Goal: Navigation & Orientation: Understand site structure

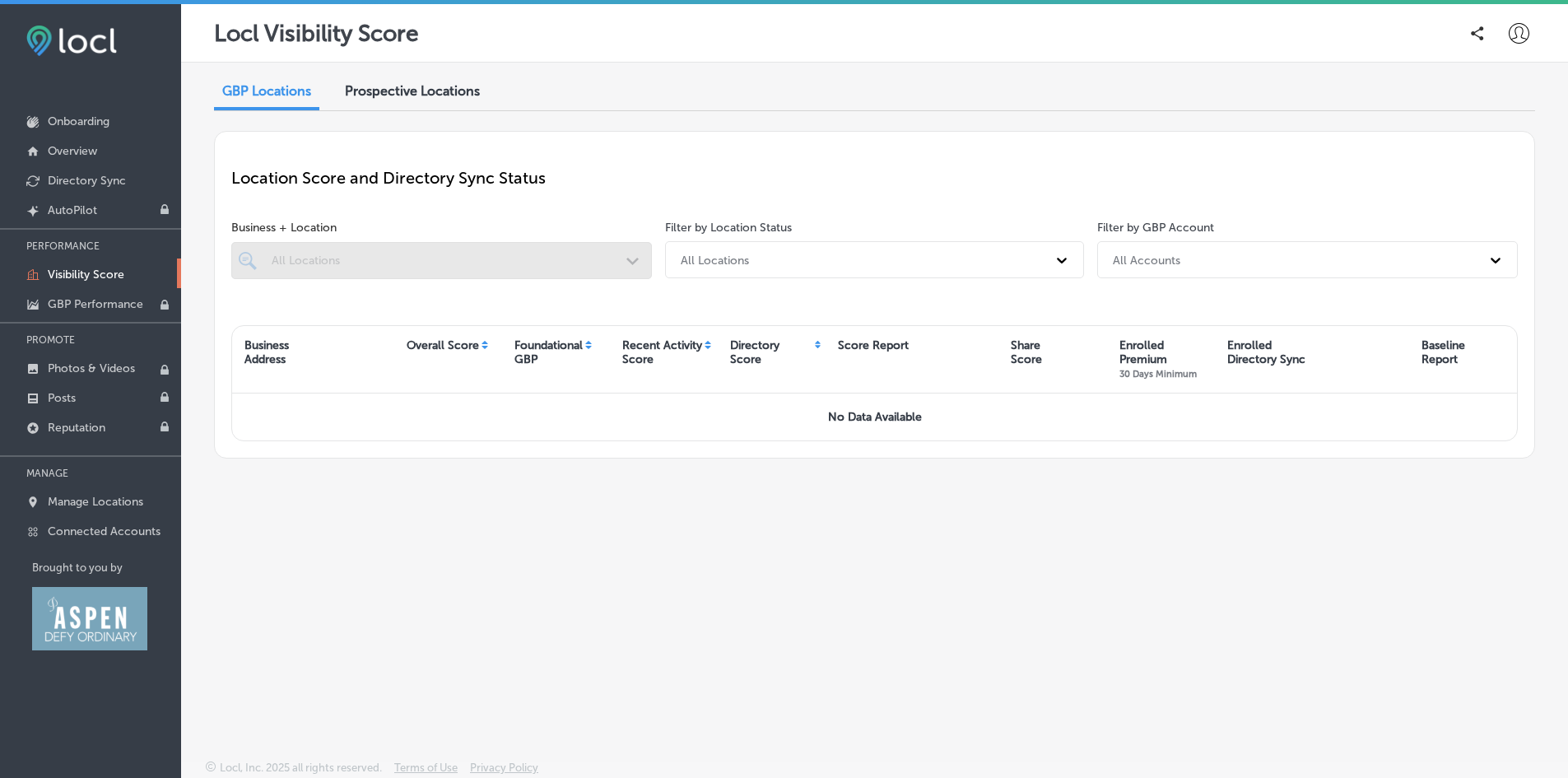
click at [71, 269] on p "Visibility Score" at bounding box center [85, 274] width 77 height 14
click at [78, 145] on p "Overview" at bounding box center [72, 151] width 49 height 14
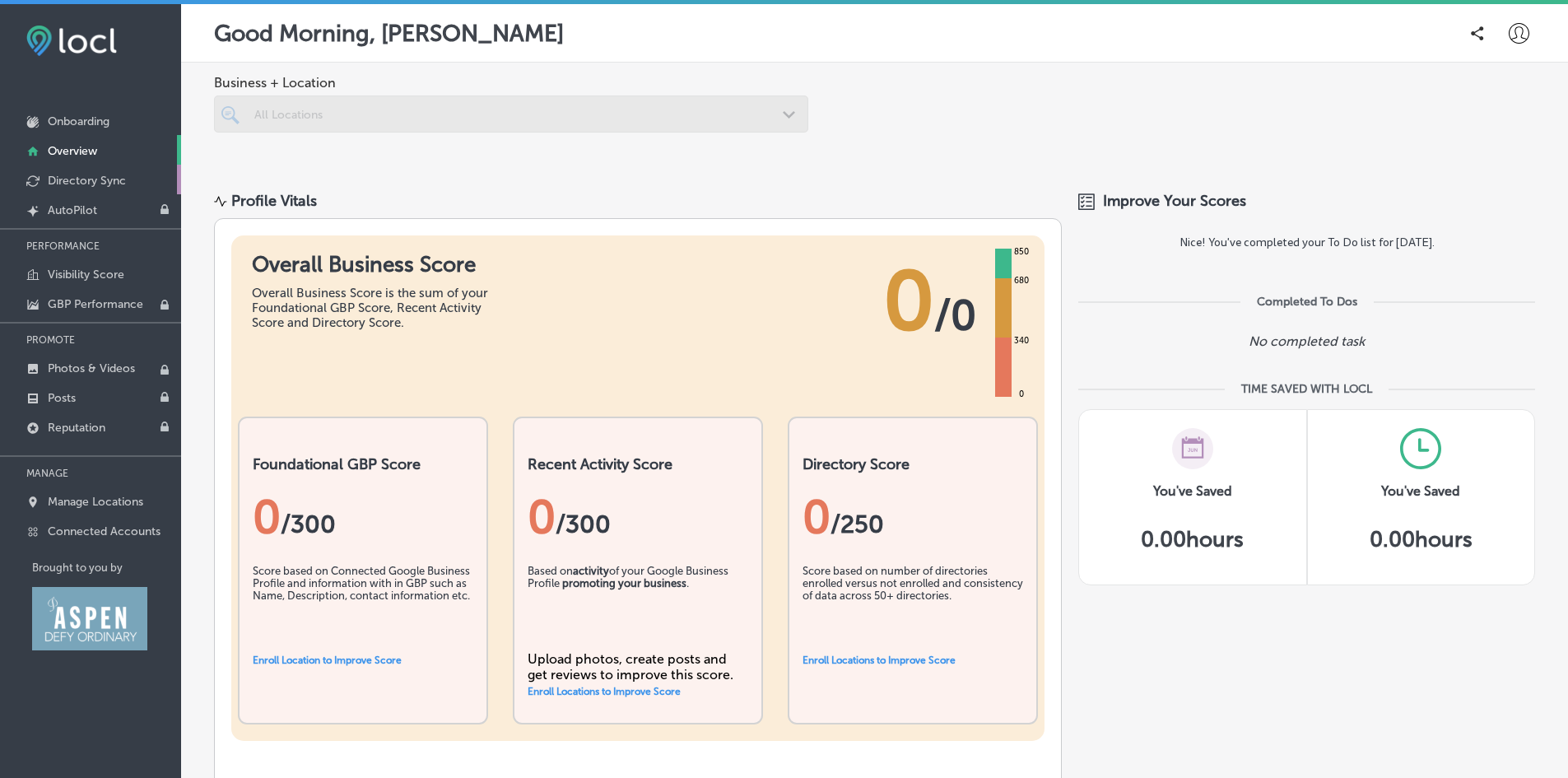
click at [89, 179] on p "Directory Sync" at bounding box center [86, 180] width 78 height 14
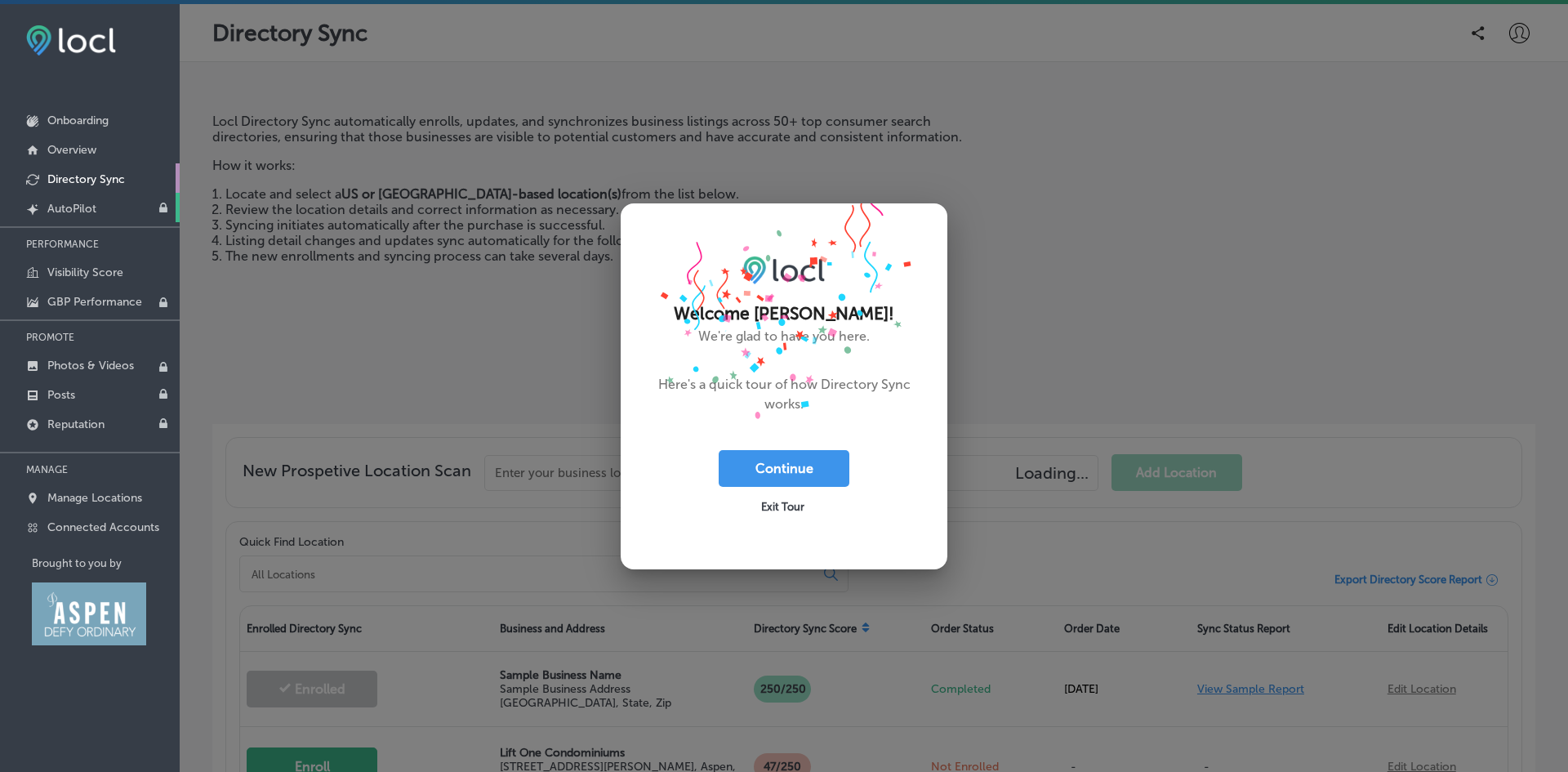
click at [71, 213] on p "AutoPilot" at bounding box center [72, 208] width 49 height 14
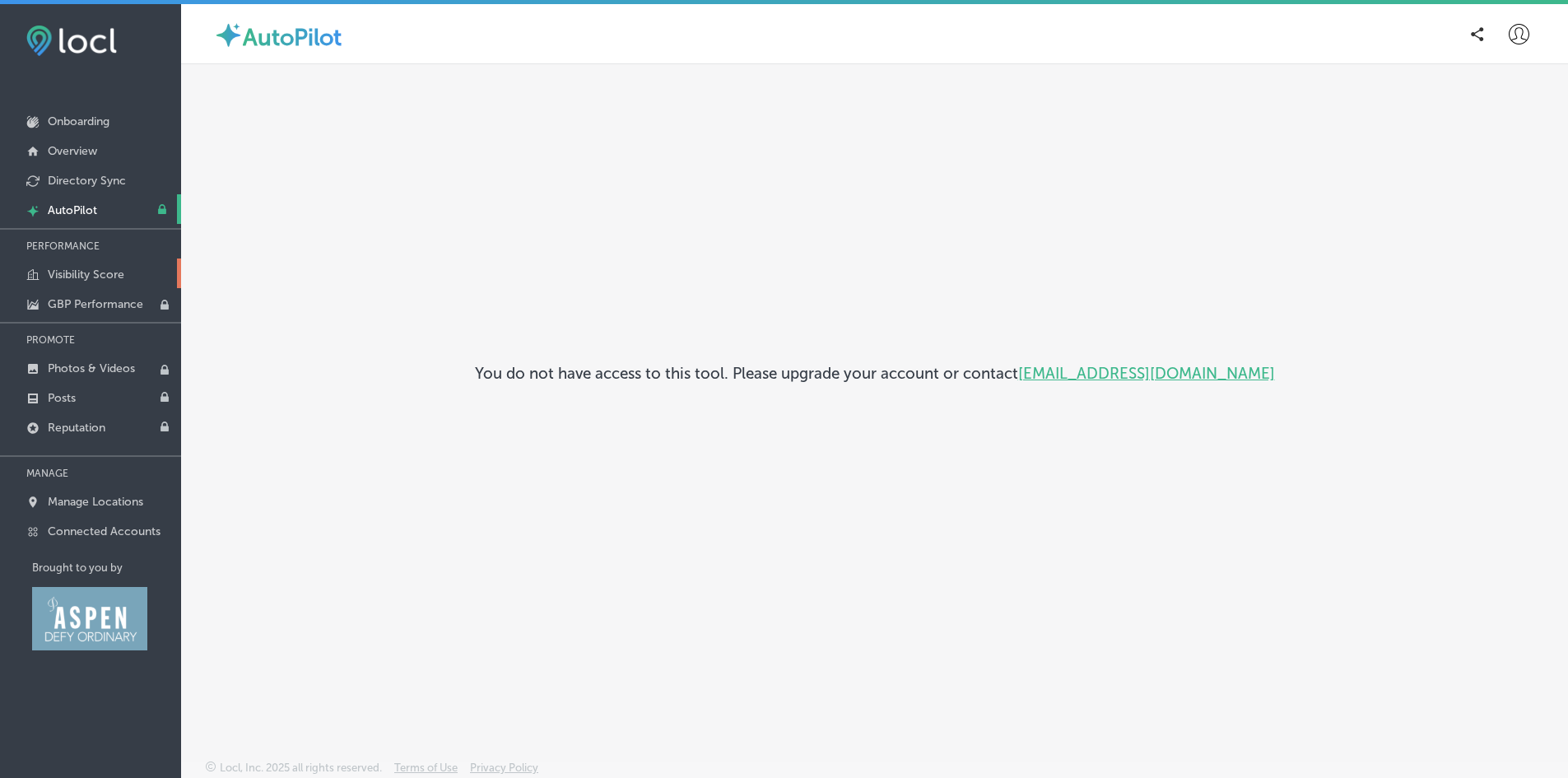
click at [77, 267] on link "Visibility Score" at bounding box center [90, 272] width 181 height 29
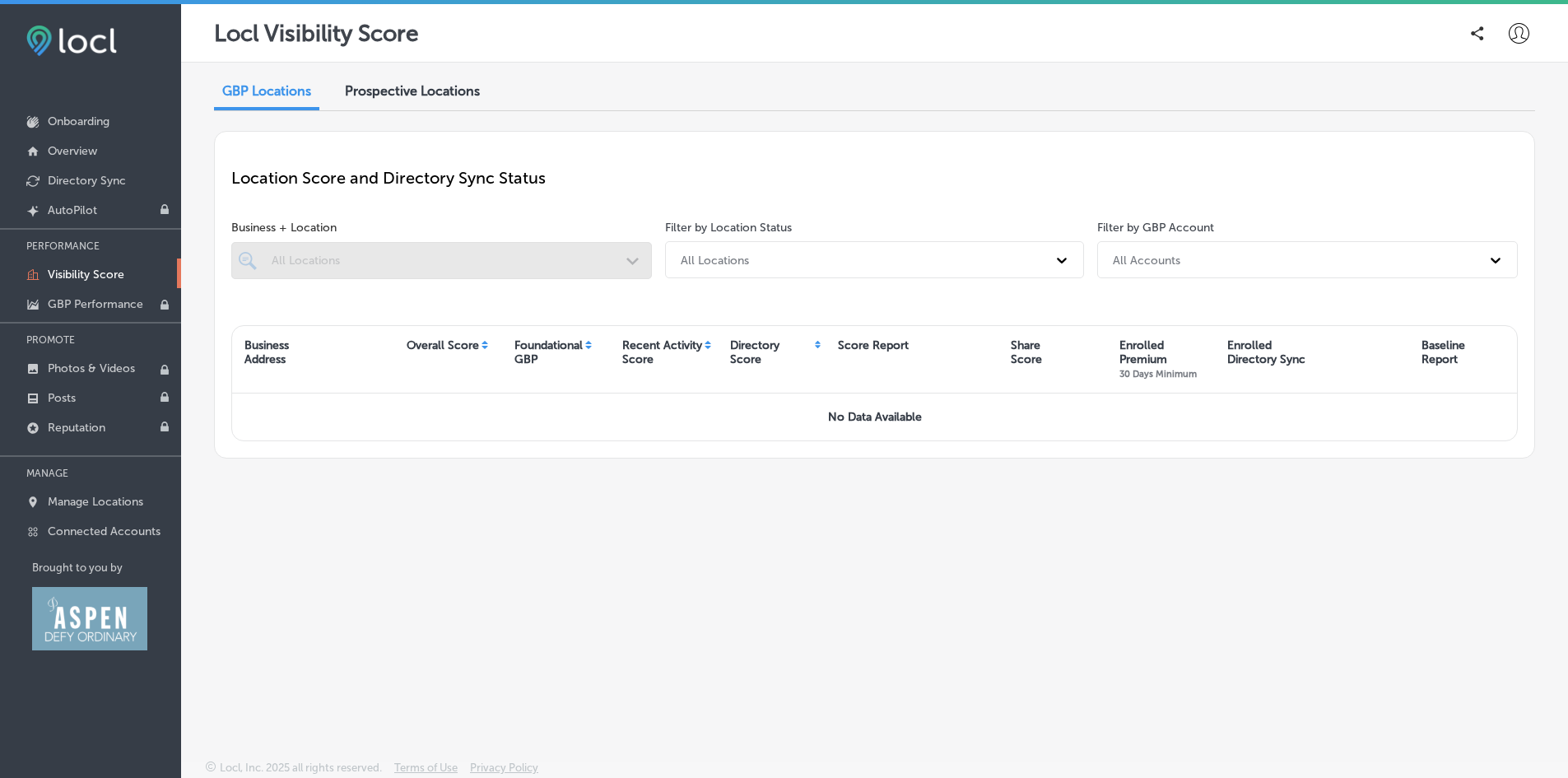
click at [563, 251] on div at bounding box center [441, 260] width 420 height 37
drag, startPoint x: 252, startPoint y: 251, endPoint x: 475, endPoint y: 263, distance: 223.3
click at [252, 251] on div at bounding box center [441, 260] width 420 height 37
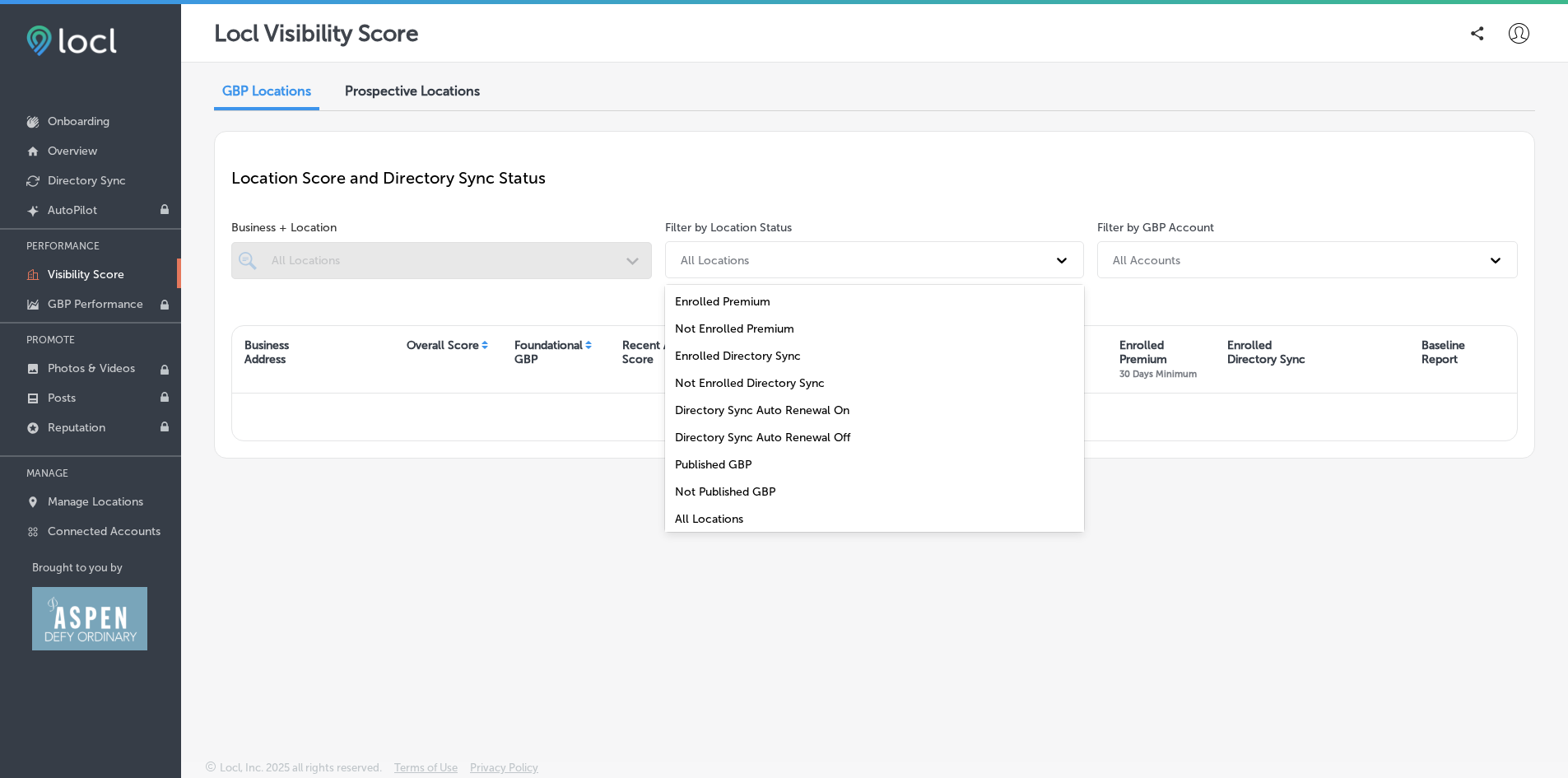
click at [788, 260] on div "All Locations" at bounding box center [860, 259] width 375 height 28
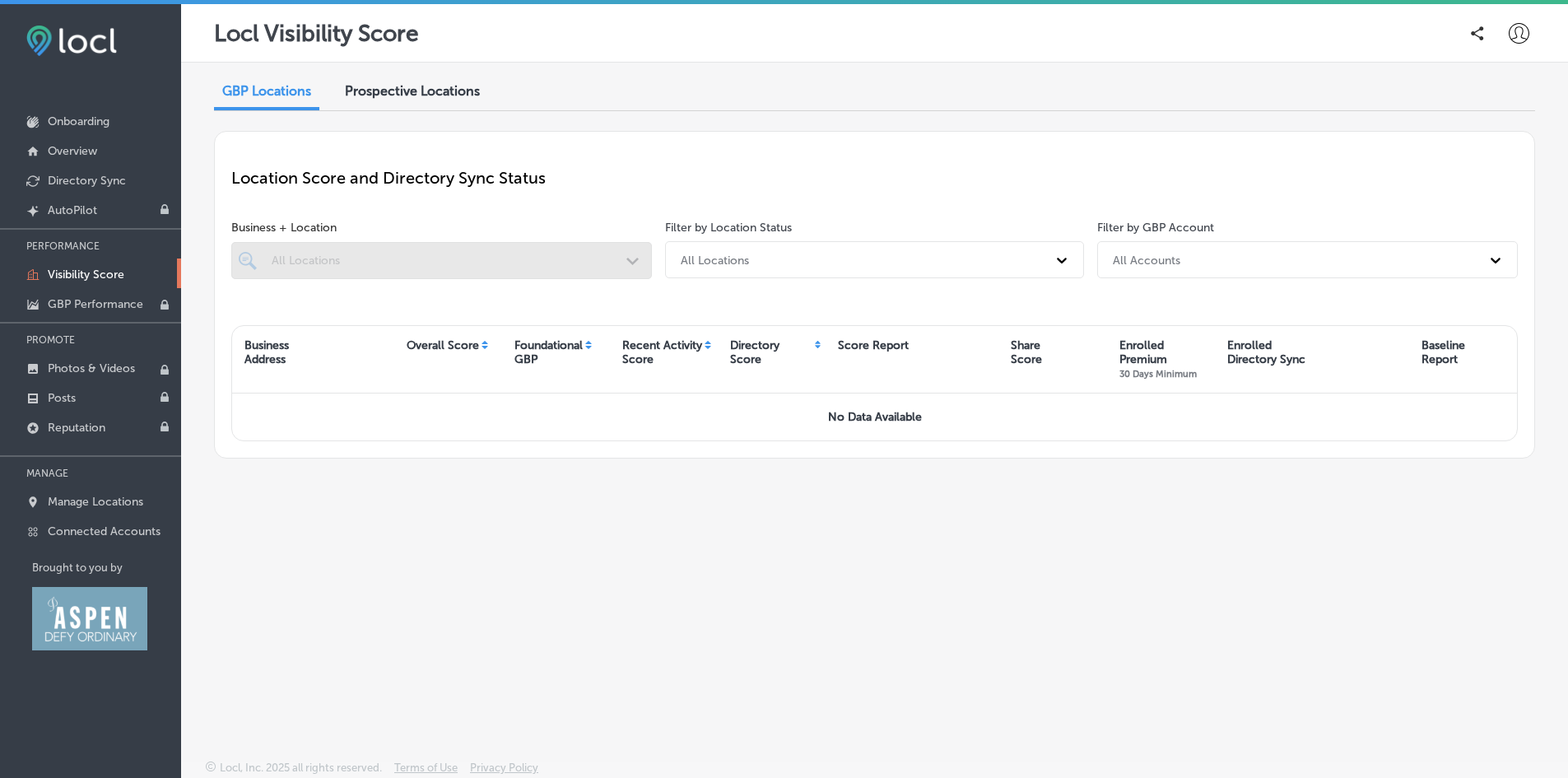
click at [788, 260] on div "All Locations" at bounding box center [860, 259] width 375 height 28
click at [80, 308] on p "GBP Performance" at bounding box center [95, 304] width 96 height 14
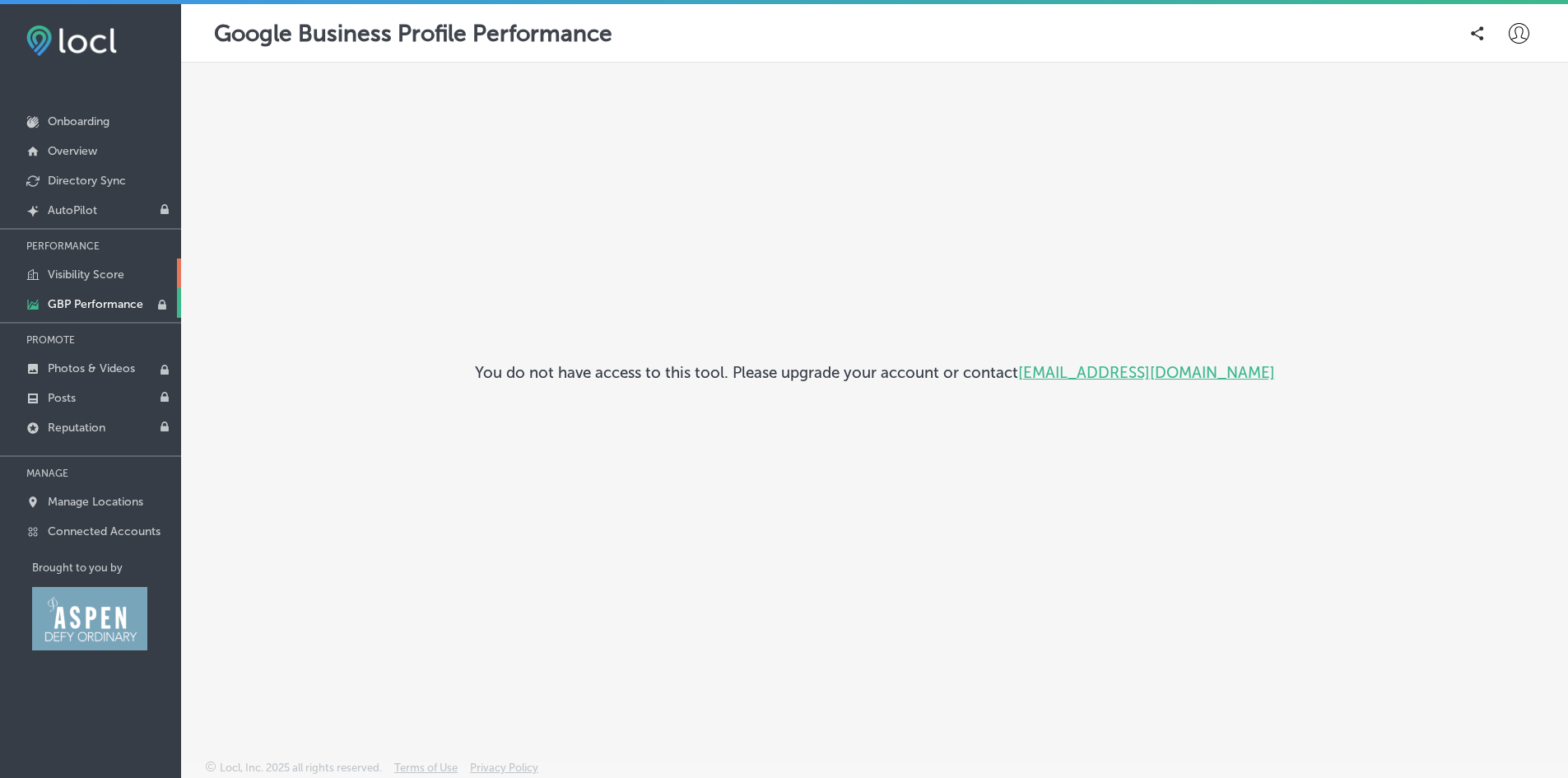
click at [71, 276] on p "Visibility Score" at bounding box center [85, 274] width 77 height 14
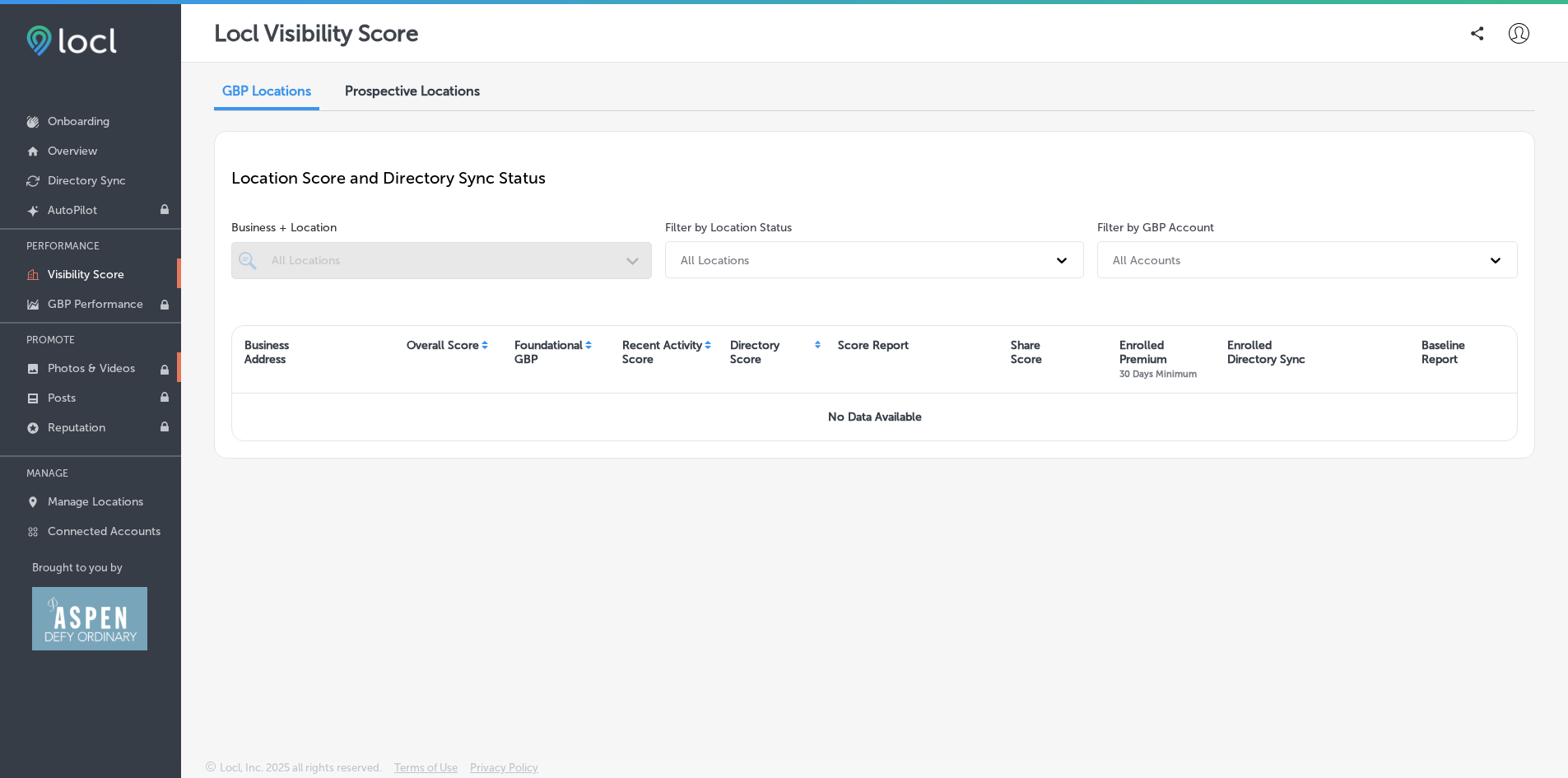
click at [68, 363] on p "Photos & Videos" at bounding box center [91, 368] width 87 height 14
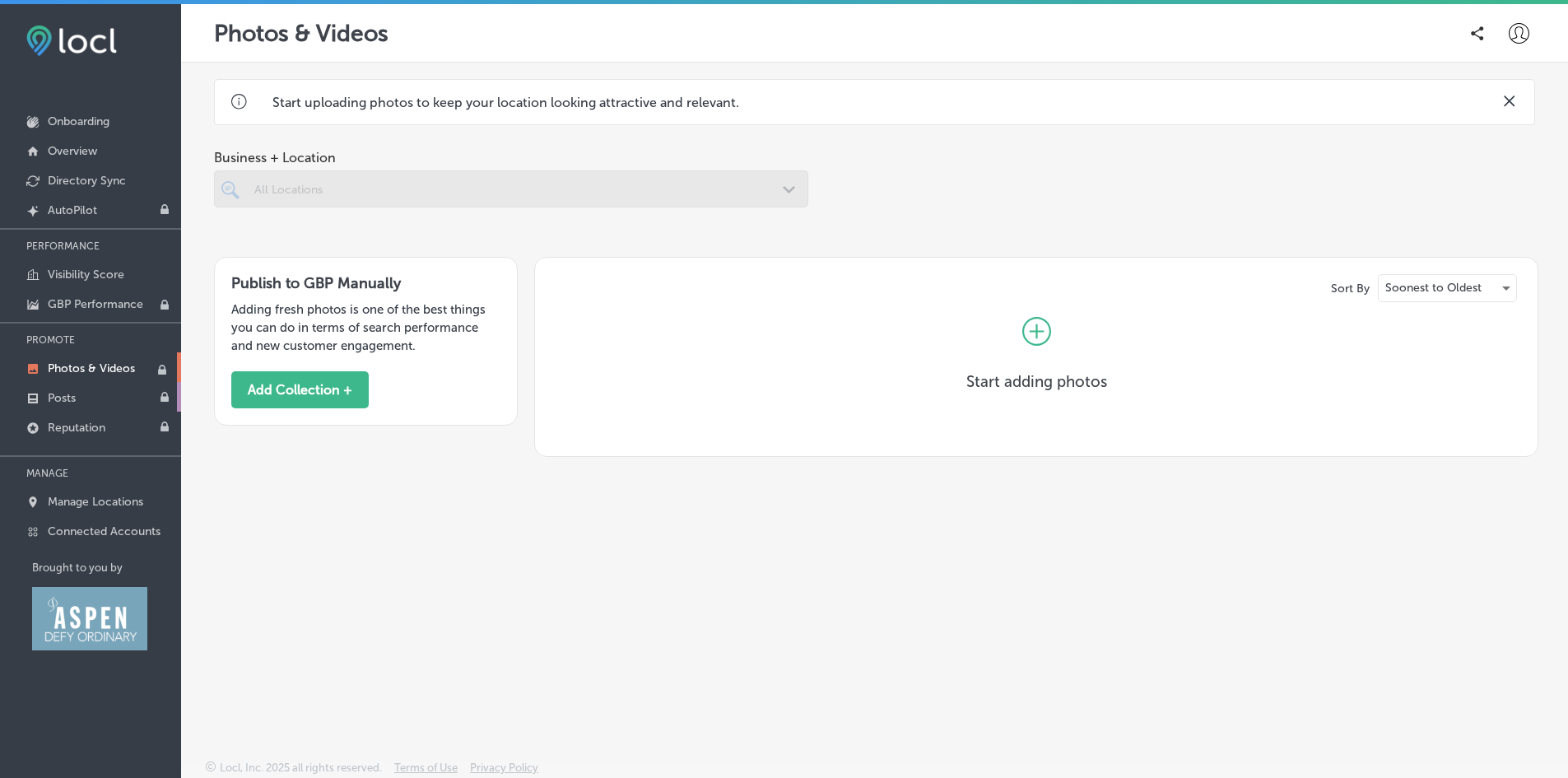
click at [55, 397] on p "Posts" at bounding box center [61, 398] width 28 height 14
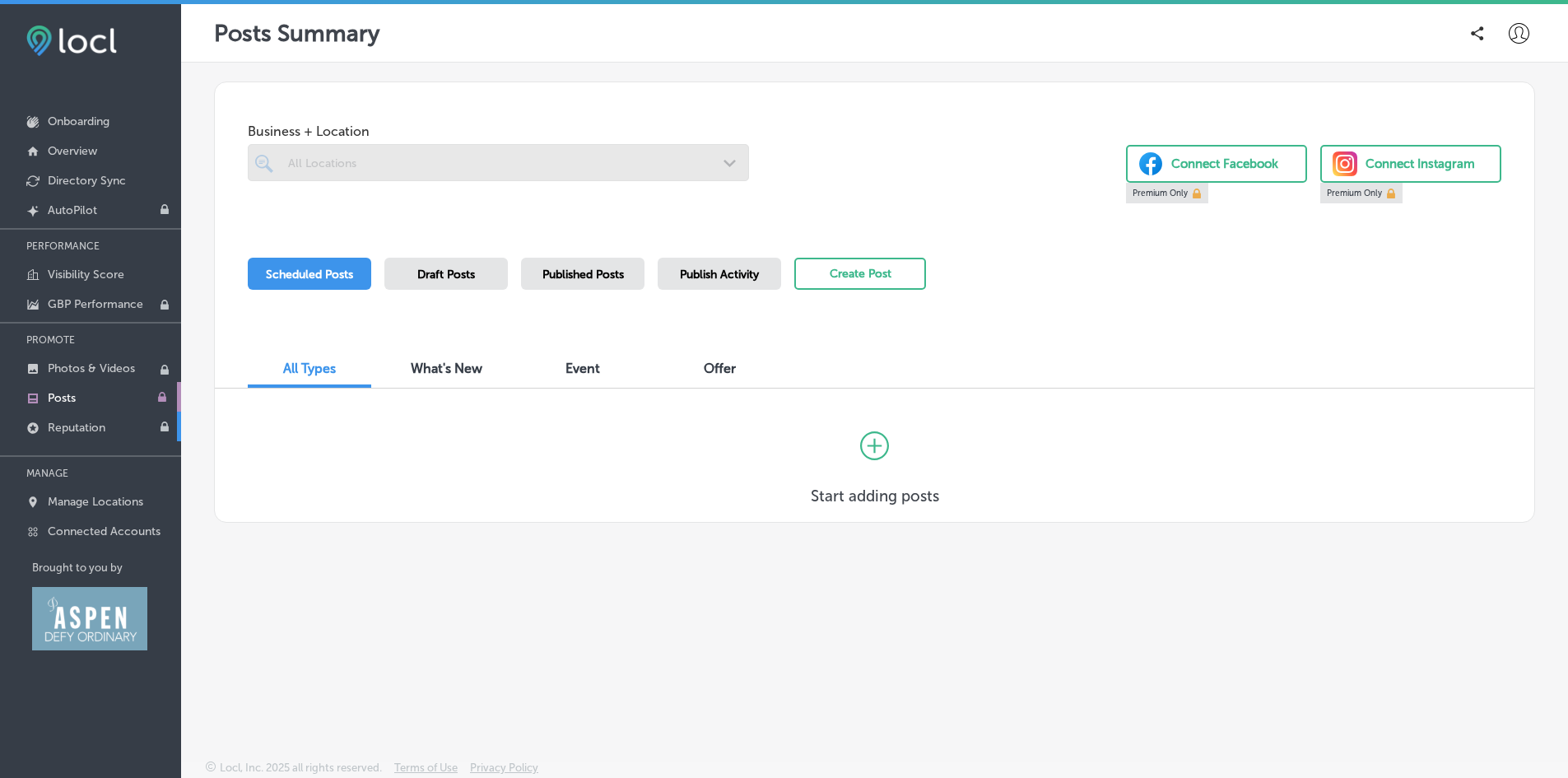
click at [59, 419] on link "Reputation" at bounding box center [90, 426] width 181 height 29
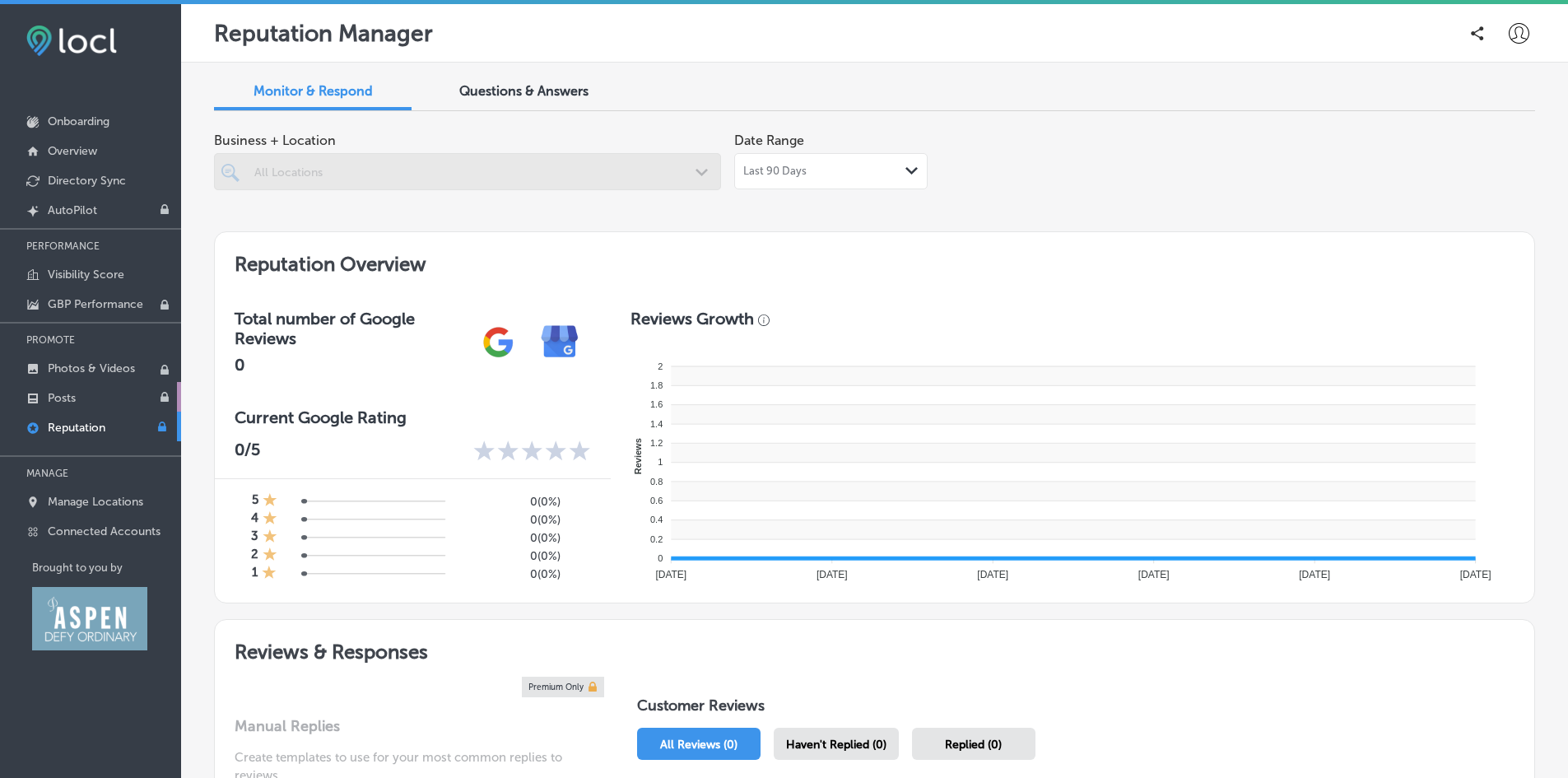
type textarea "x"
